Goal: Task Accomplishment & Management: Complete application form

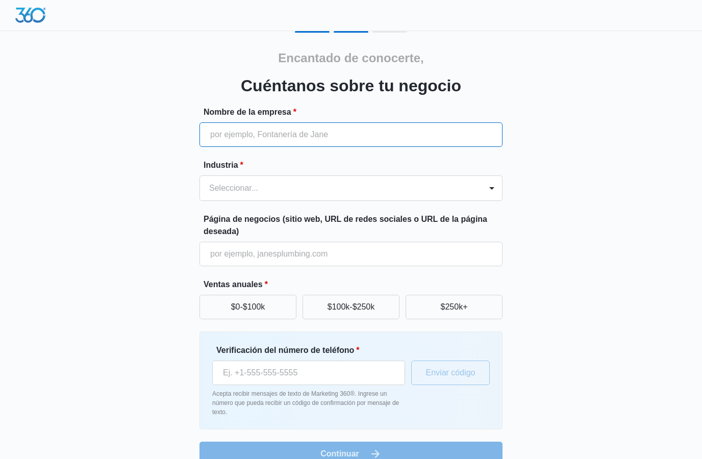
click at [390, 132] on input "Nombre de la empresa *" at bounding box center [350, 134] width 303 height 24
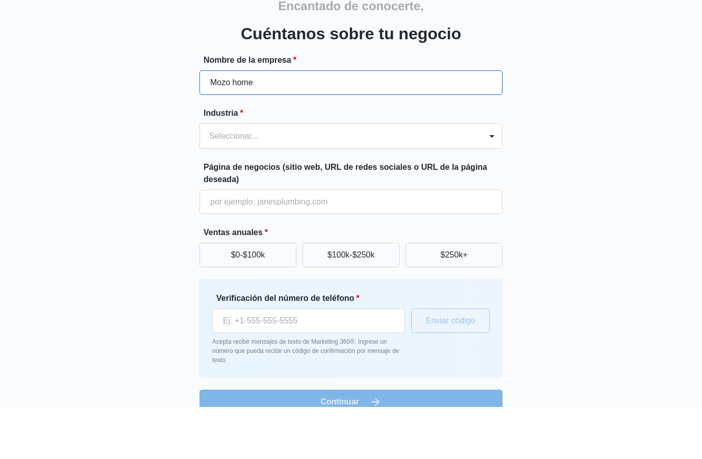
type input "Mozo home"
click at [606, 104] on div "Encantado de conocerte, Cuéntanos sobre tu negocio Nombre de la empresa * Mozo …" at bounding box center [351, 248] width 612 height 435
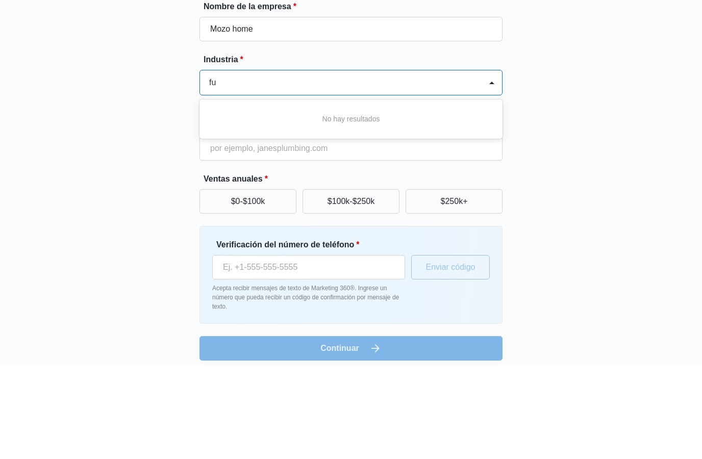
type input "f"
type input "m"
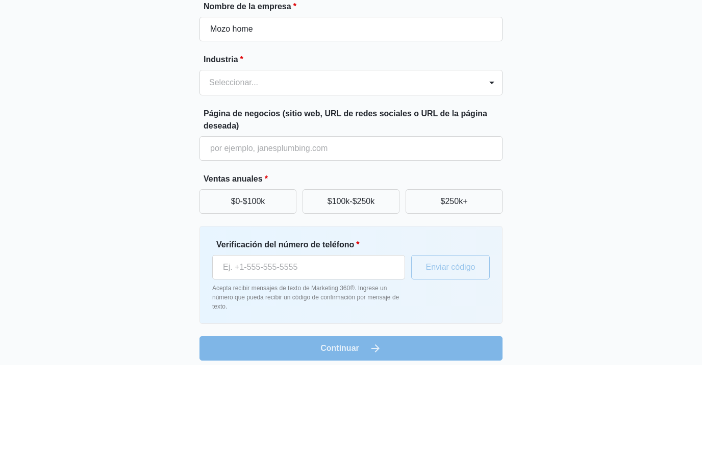
scroll to position [19, 0]
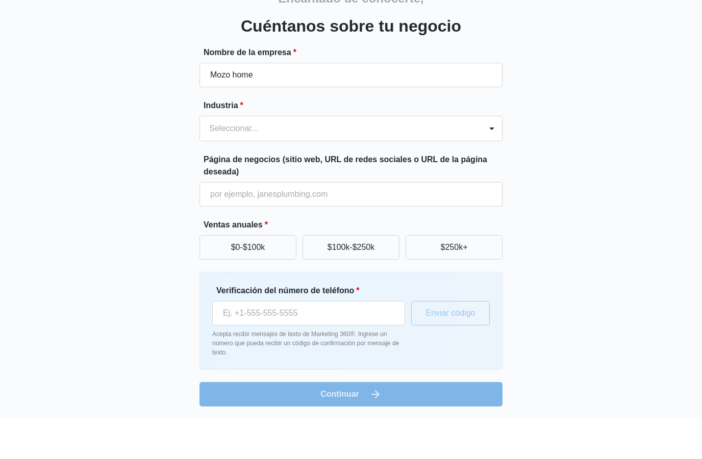
click at [580, 149] on div "Encantado de conocerte, Cuéntanos sobre tu negocio Nombre de la empresa * Mozo …" at bounding box center [351, 229] width 612 height 435
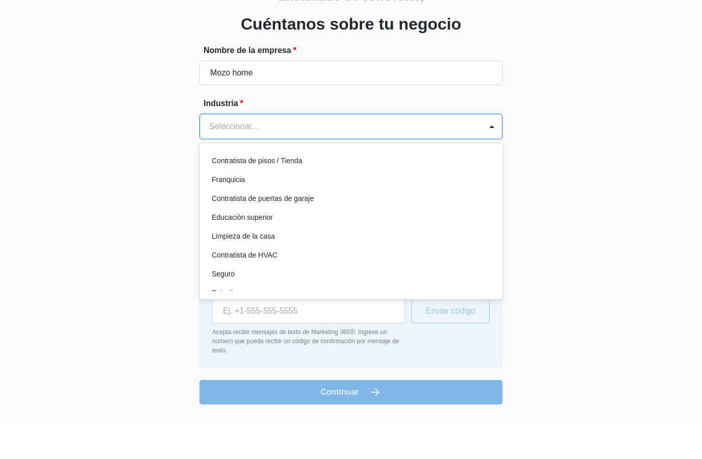
scroll to position [359, 0]
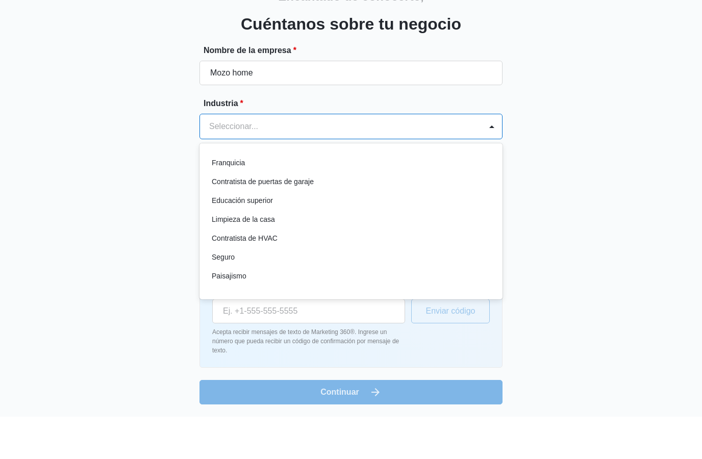
click at [602, 106] on div "Encantado de conocerte, Cuéntanos sobre tu negocio Nombre de la empresa * Mozo …" at bounding box center [351, 229] width 612 height 435
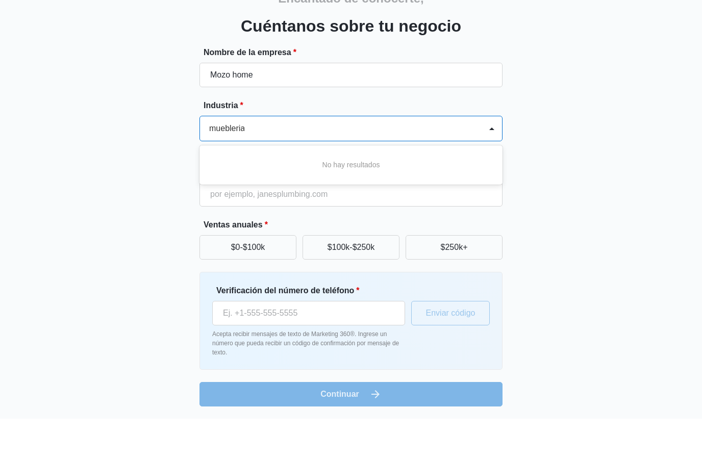
type input "muebleria"
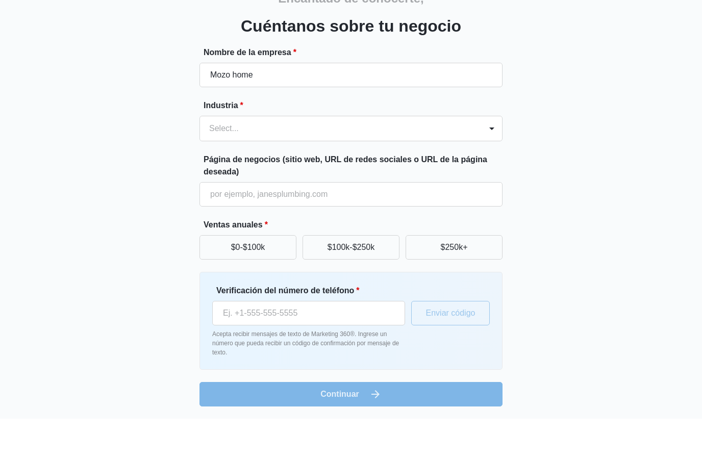
click at [596, 135] on div "Encantado de conocerte, Cuéntanos sobre tu negocio Nombre de la empresa * Mozo …" at bounding box center [351, 229] width 612 height 435
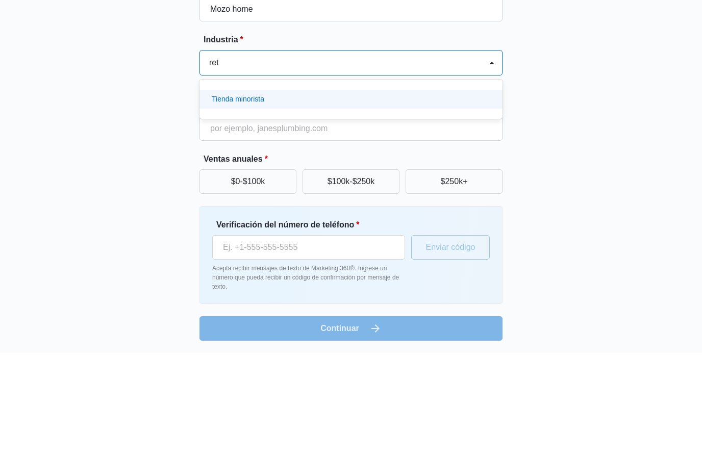
click at [396, 200] on div "Tienda minorista" at bounding box center [350, 205] width 276 height 11
type input "ret"
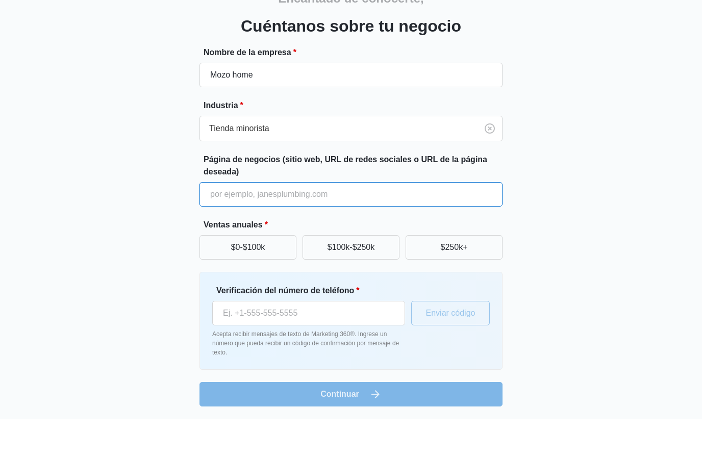
click at [424, 222] on input "Página de negocios (sitio web, URL de redes sociales o URL de la página deseada)" at bounding box center [350, 234] width 303 height 24
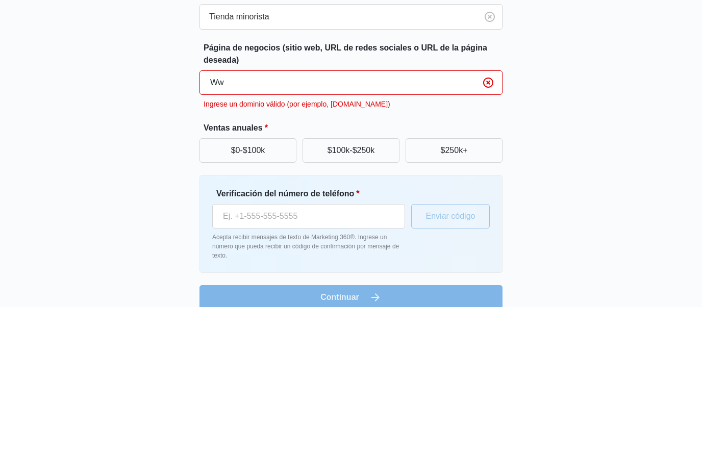
type input "W"
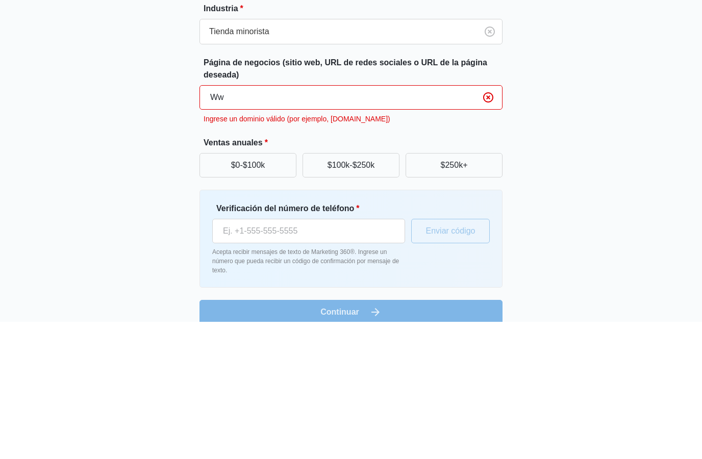
type input "W"
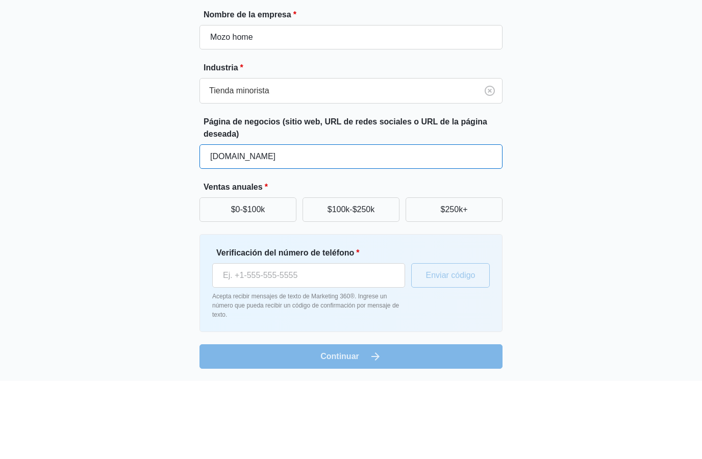
type input "[DOMAIN_NAME]"
click at [610, 127] on div "Encantado de conocerte, Cuéntanos sobre tu negocio Nombre de la empresa * Mozo …" at bounding box center [351, 229] width 612 height 435
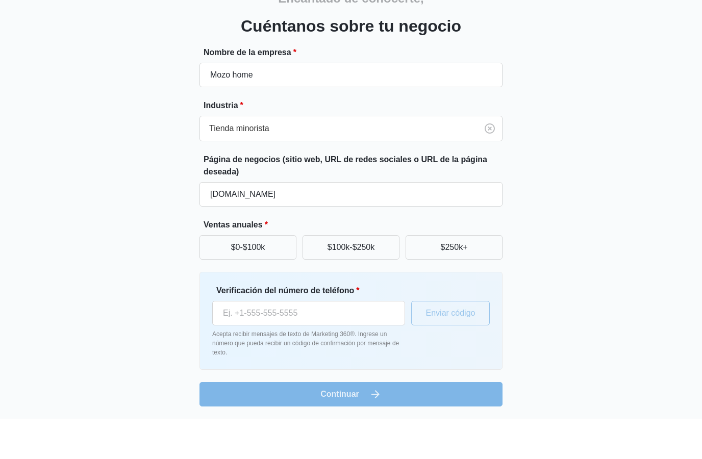
click at [260, 283] on font "$0-$100k" at bounding box center [248, 287] width 34 height 9
click at [265, 275] on button "$0-$100k" at bounding box center [247, 287] width 97 height 24
click at [267, 275] on button "$0-$100k" at bounding box center [247, 287] width 97 height 24
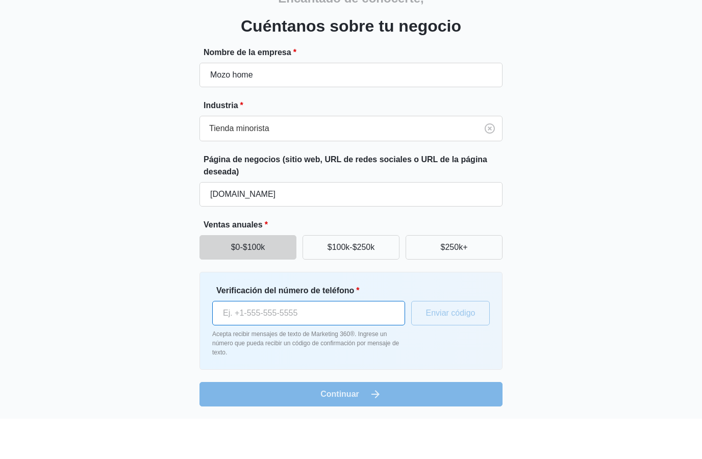
click at [361, 341] on input "Verificación del número de teléfono *" at bounding box center [308, 353] width 193 height 24
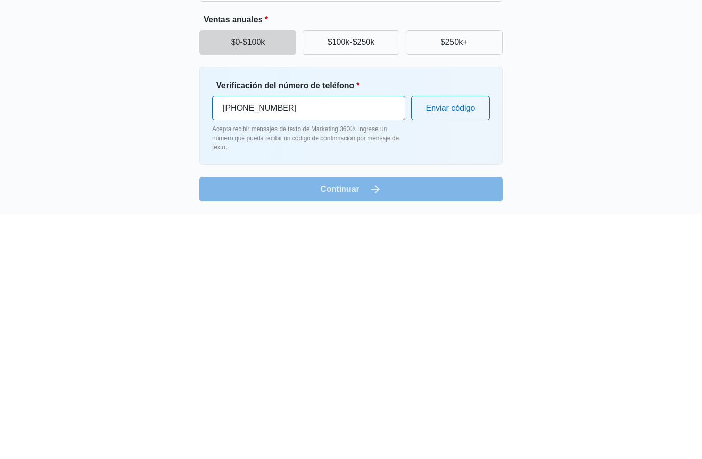
type input "[PHONE_NUMBER]"
click at [624, 113] on div "Encantado de conocerte, Cuéntanos sobre tu negocio Nombre de la empresa * Mozo …" at bounding box center [351, 229] width 612 height 435
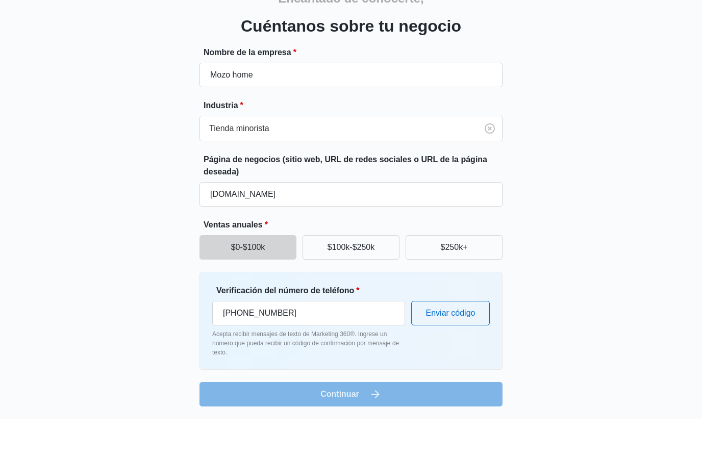
click at [468, 341] on button "Enviar código" at bounding box center [450, 353] width 79 height 24
